Goal: Check status

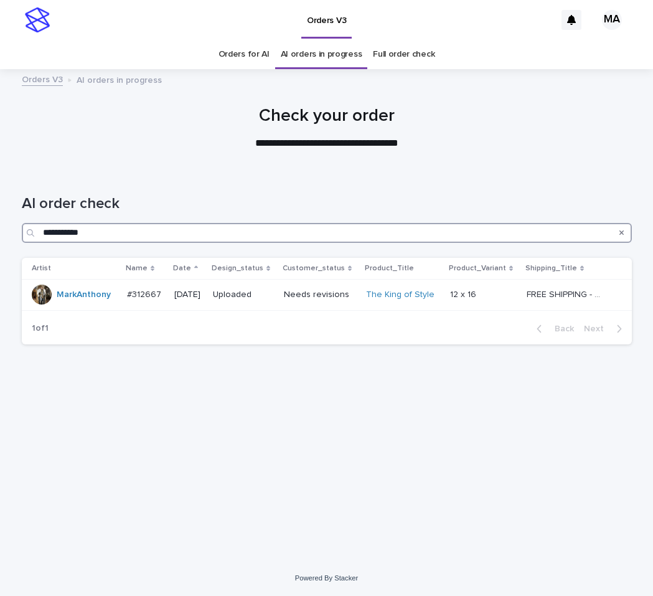
drag, startPoint x: 120, startPoint y: 230, endPoint x: 12, endPoint y: 237, distance: 108.0
click at [22, 237] on input "**********" at bounding box center [327, 233] width 610 height 20
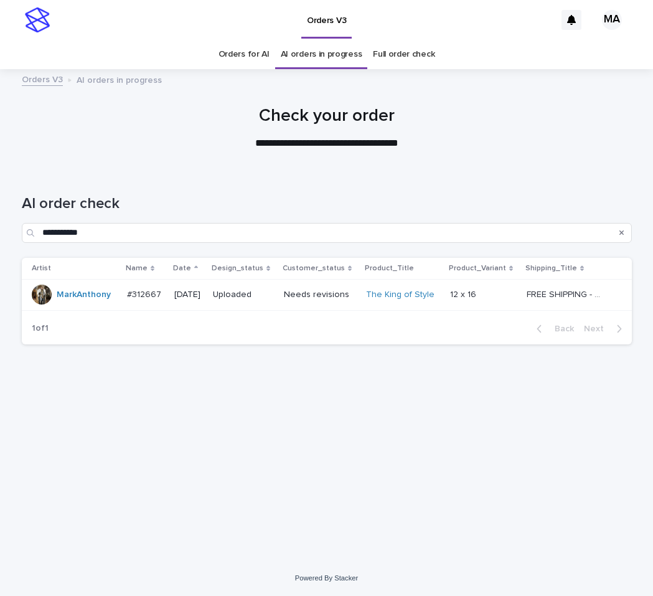
click at [399, 57] on link "Full order check" at bounding box center [404, 54] width 62 height 29
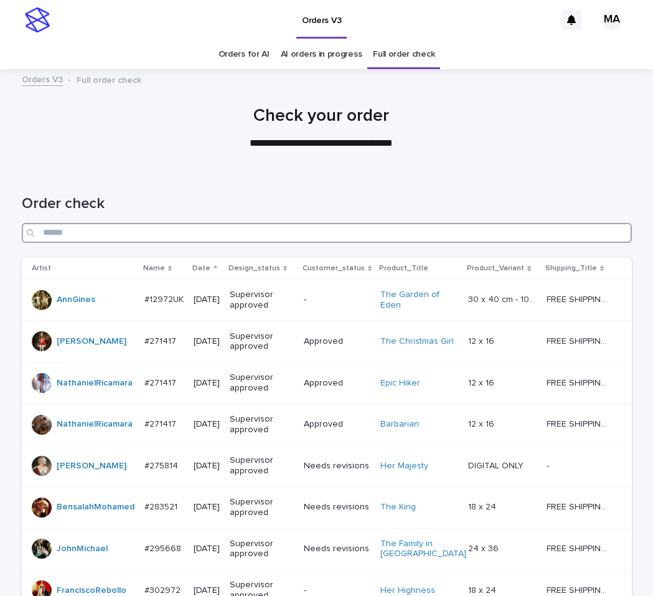
click at [220, 234] on input "Search" at bounding box center [327, 233] width 610 height 20
paste input "**********"
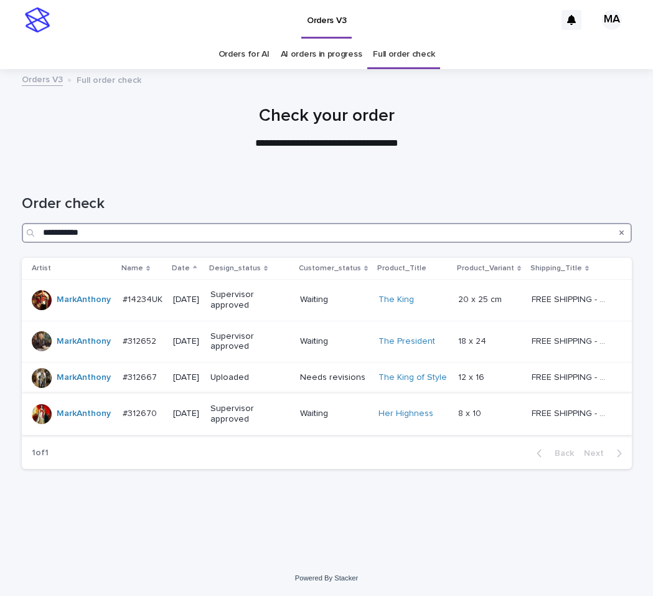
type input "**********"
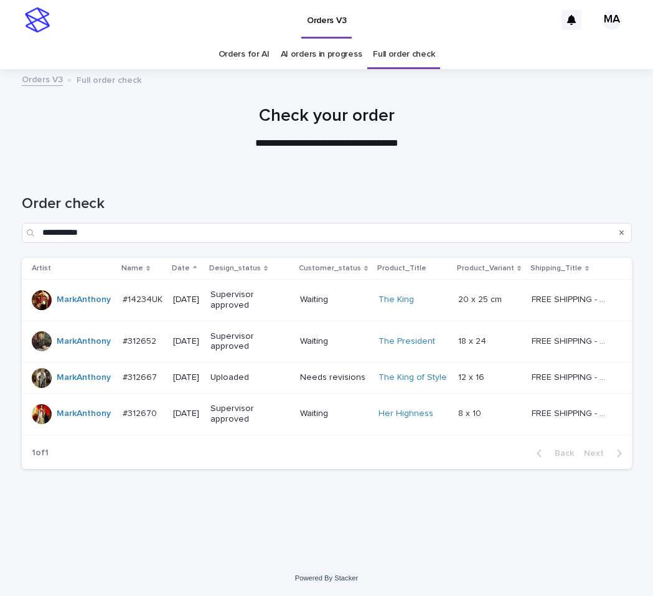
click at [321, 422] on div "Waiting" at bounding box center [334, 414] width 69 height 21
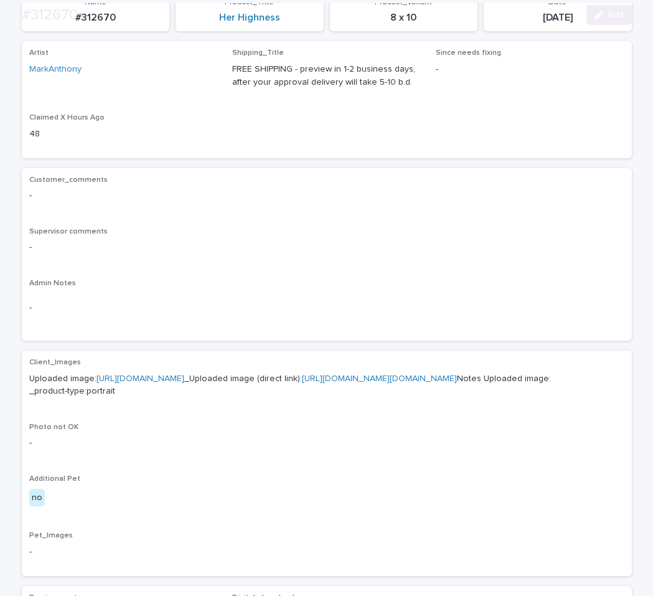
scroll to position [366, 0]
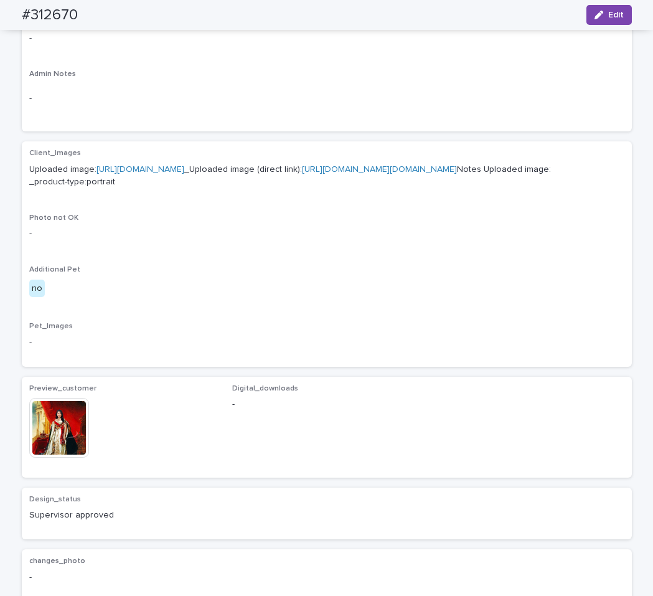
click at [42, 458] on img at bounding box center [59, 428] width 60 height 60
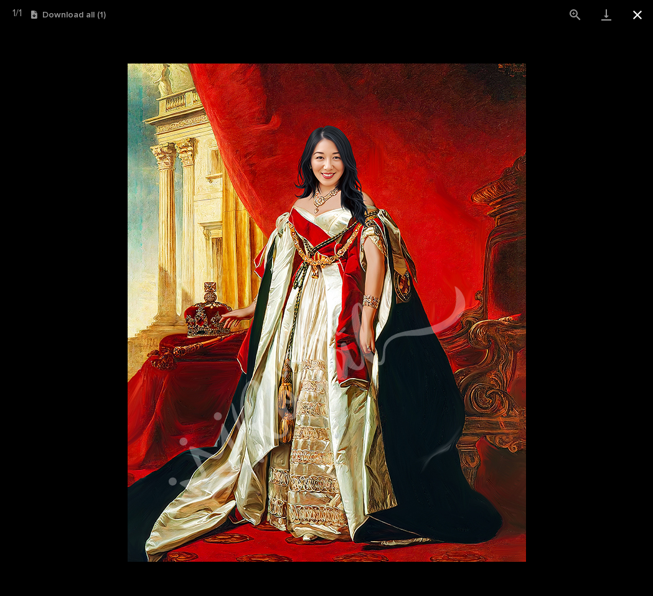
click at [641, 17] on button "Close gallery" at bounding box center [637, 14] width 31 height 29
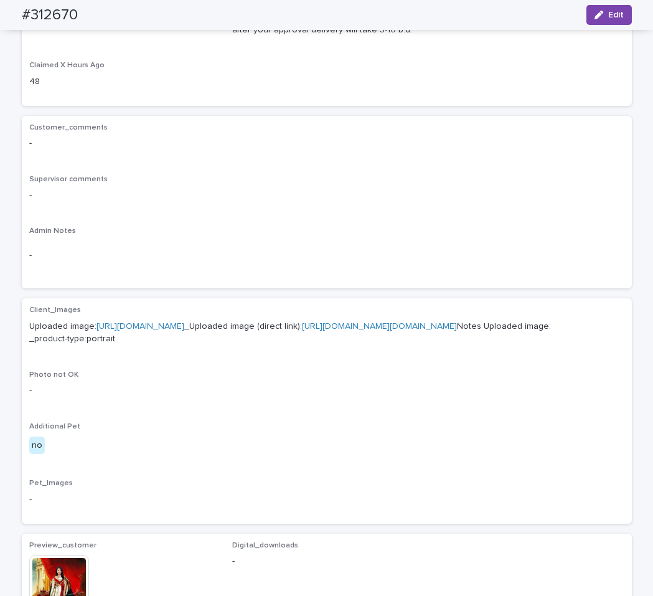
scroll to position [0, 0]
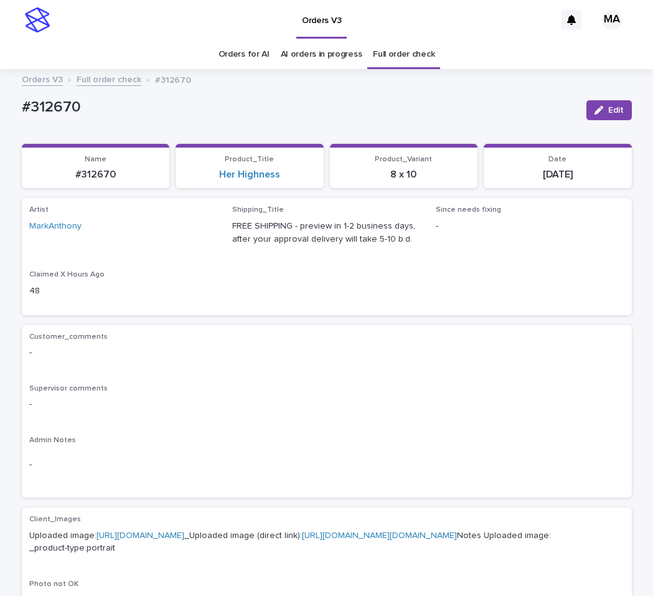
click at [96, 83] on link "Full order check" at bounding box center [109, 79] width 65 height 14
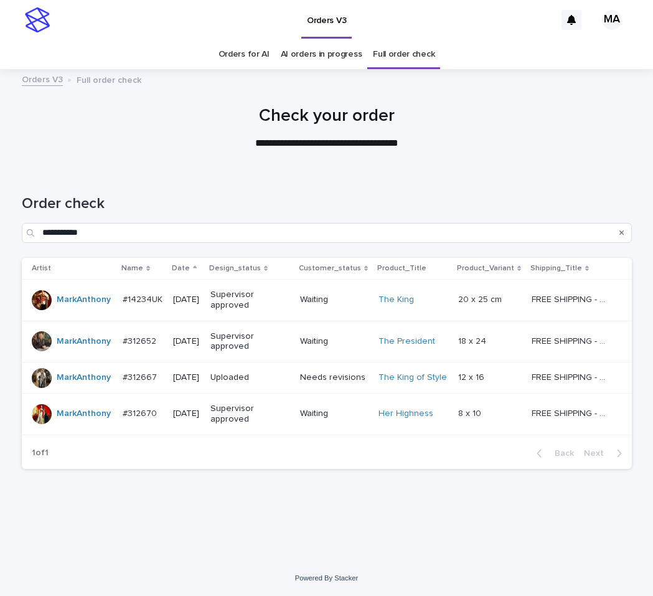
click at [288, 338] on p "Supervisor approved" at bounding box center [249, 341] width 78 height 21
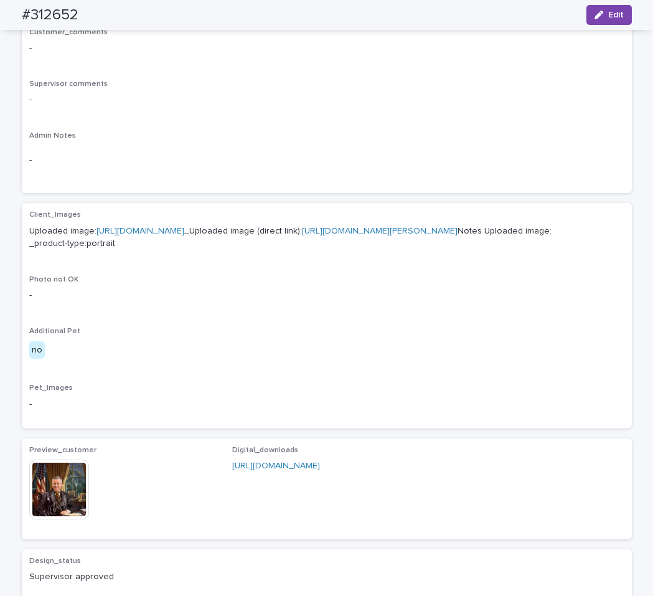
scroll to position [314, 0]
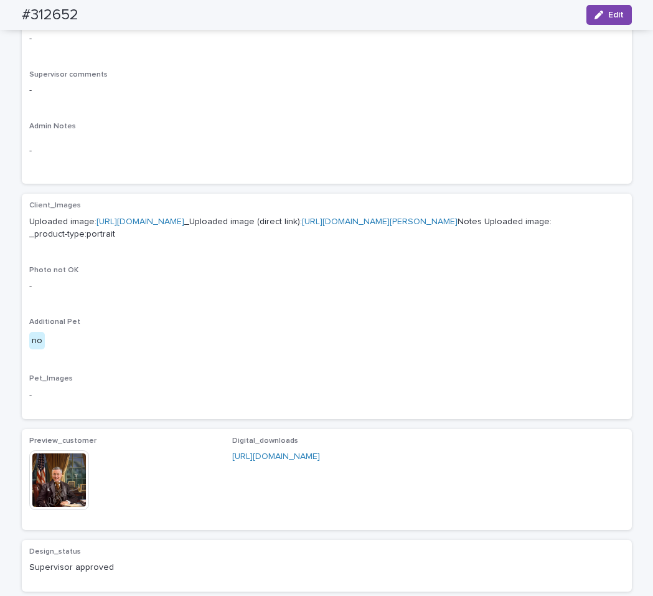
click at [54, 510] on img at bounding box center [59, 480] width 60 height 60
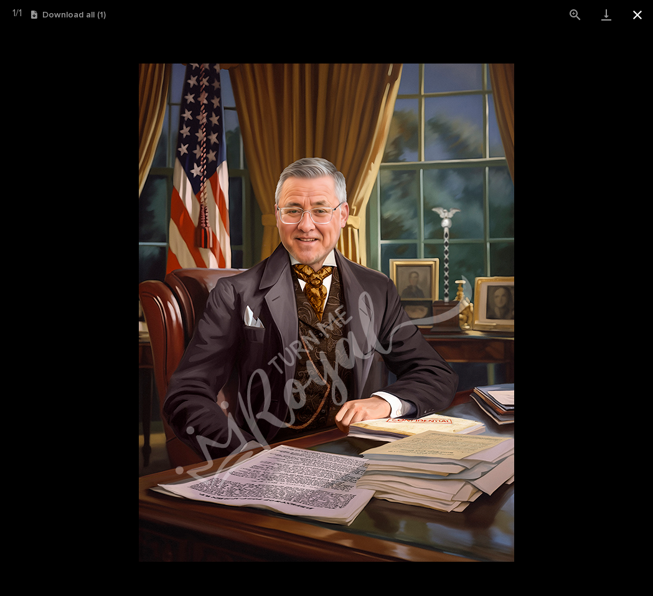
click at [644, 17] on button "Close gallery" at bounding box center [637, 14] width 31 height 29
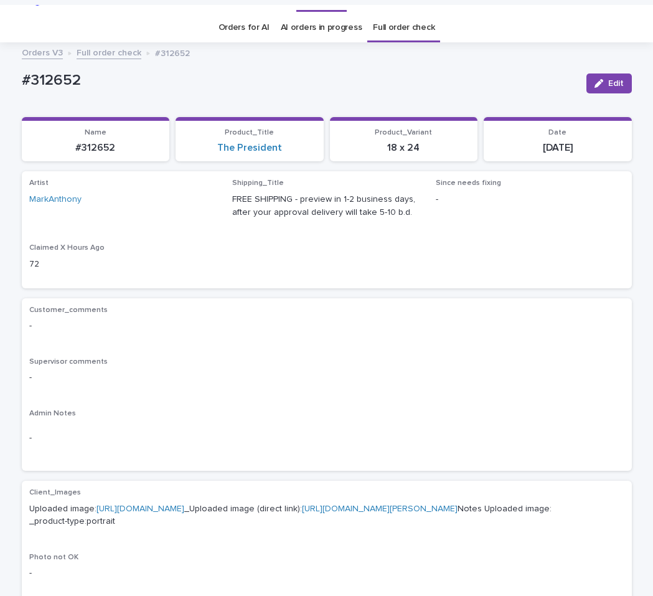
scroll to position [0, 0]
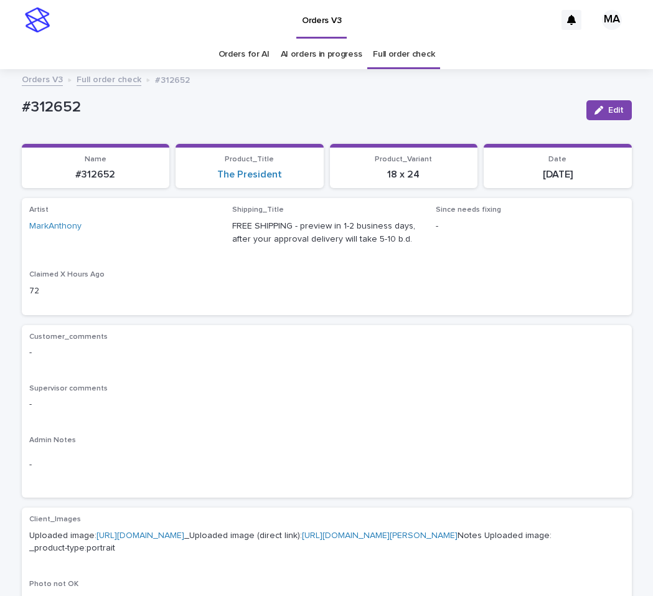
click at [98, 80] on link "Full order check" at bounding box center [109, 79] width 65 height 14
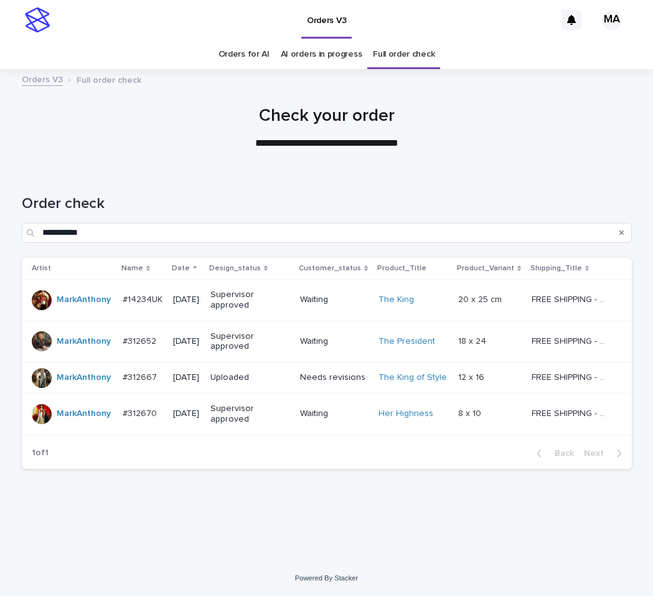
click at [290, 311] on div "Supervisor approved" at bounding box center [250, 300] width 80 height 31
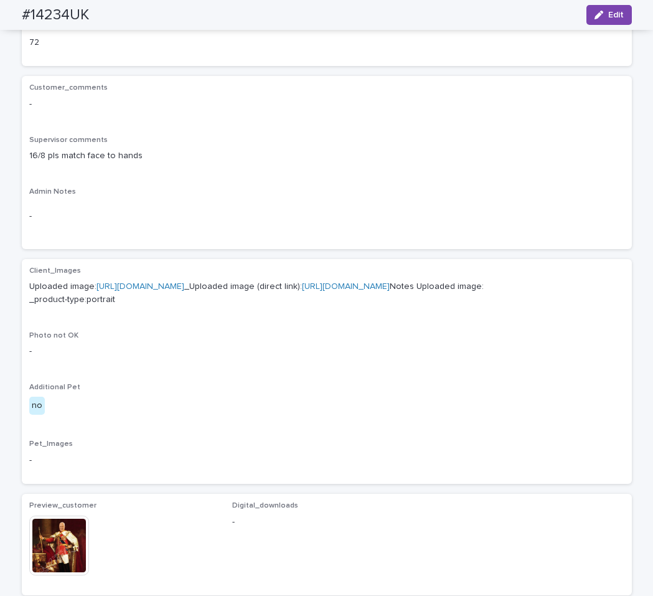
scroll to position [523, 0]
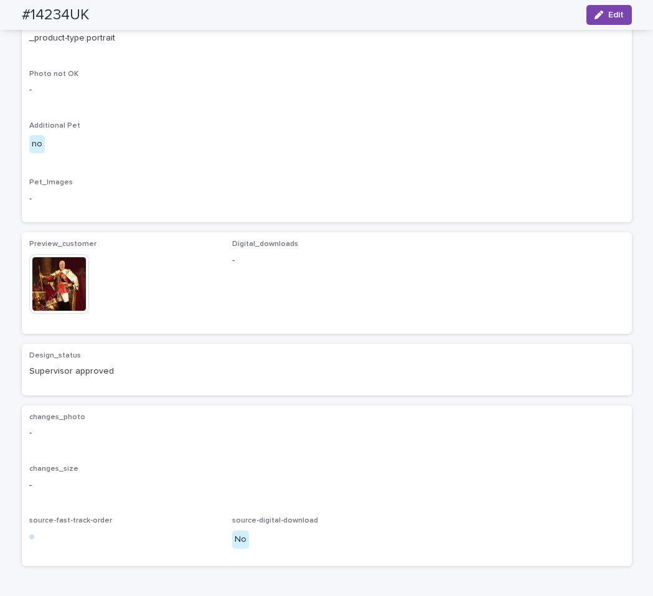
click at [49, 314] on img at bounding box center [59, 284] width 60 height 60
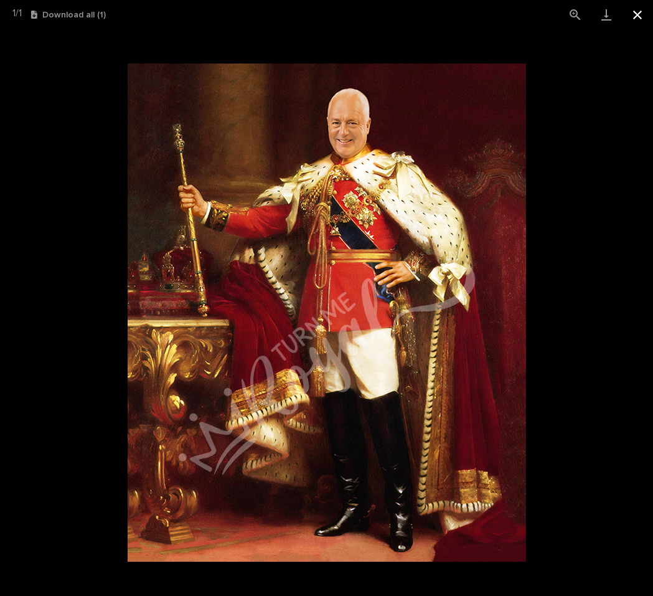
click at [638, 13] on button "Close gallery" at bounding box center [637, 14] width 31 height 29
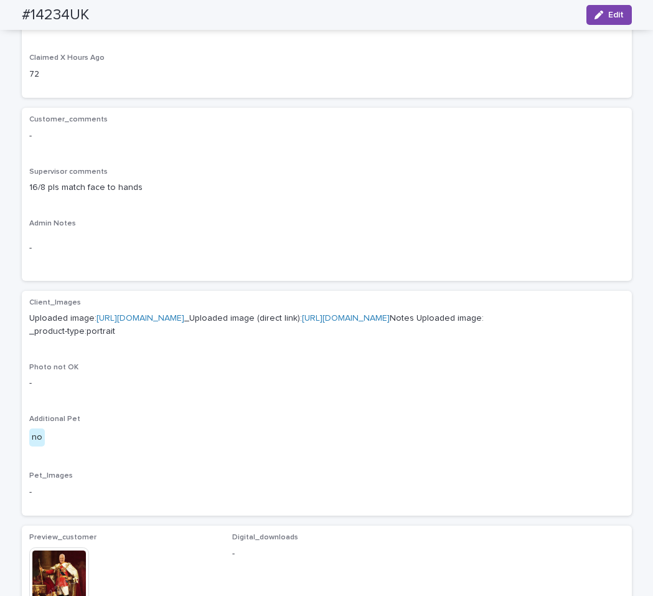
scroll to position [157, 0]
